Goal: Transaction & Acquisition: Download file/media

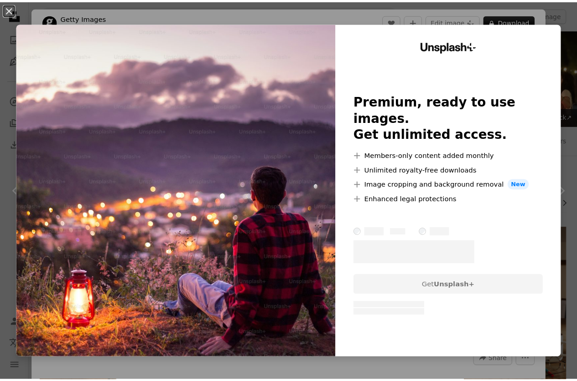
scroll to position [398, 0]
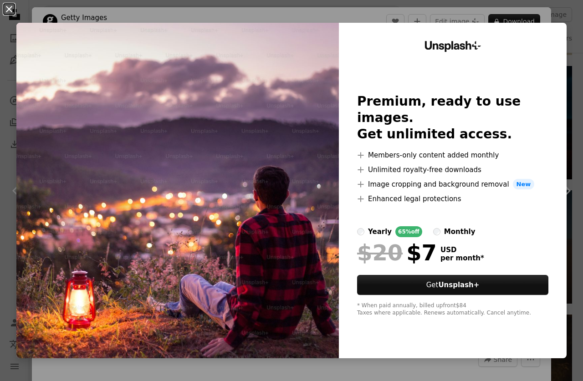
click at [14, 10] on button "An X shape" at bounding box center [9, 9] width 11 height 11
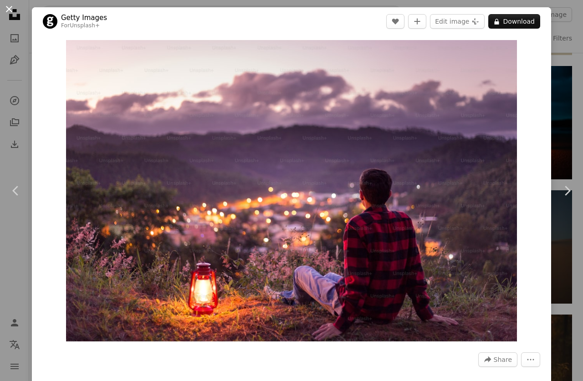
click at [12, 8] on button "An X shape" at bounding box center [9, 9] width 11 height 11
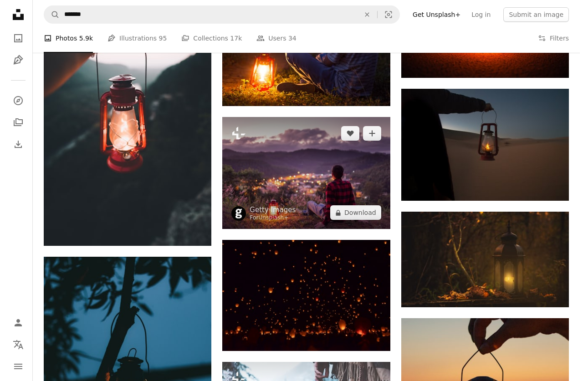
scroll to position [508, 0]
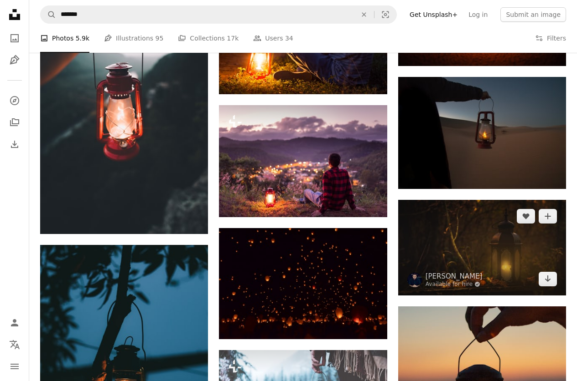
click at [505, 275] on img at bounding box center [482, 248] width 168 height 96
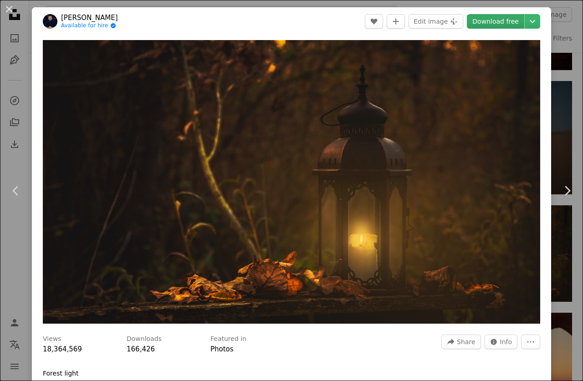
click at [489, 25] on link "Download free" at bounding box center [495, 21] width 57 height 15
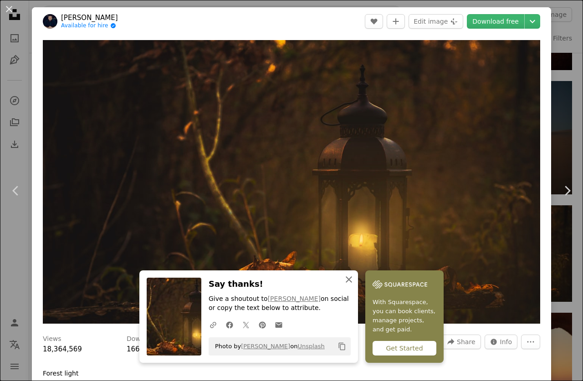
click at [348, 281] on icon "button" at bounding box center [349, 280] width 6 height 6
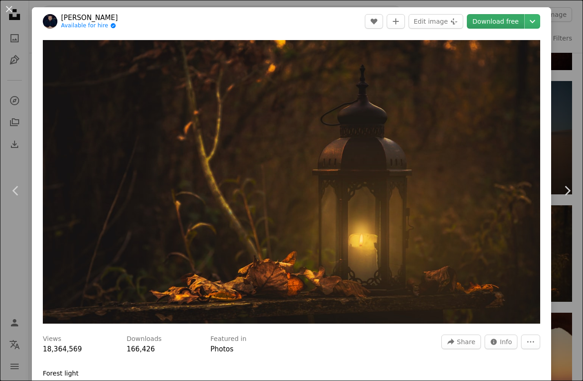
click at [494, 24] on link "Download free" at bounding box center [495, 21] width 57 height 15
